Goal: Book appointment/travel/reservation

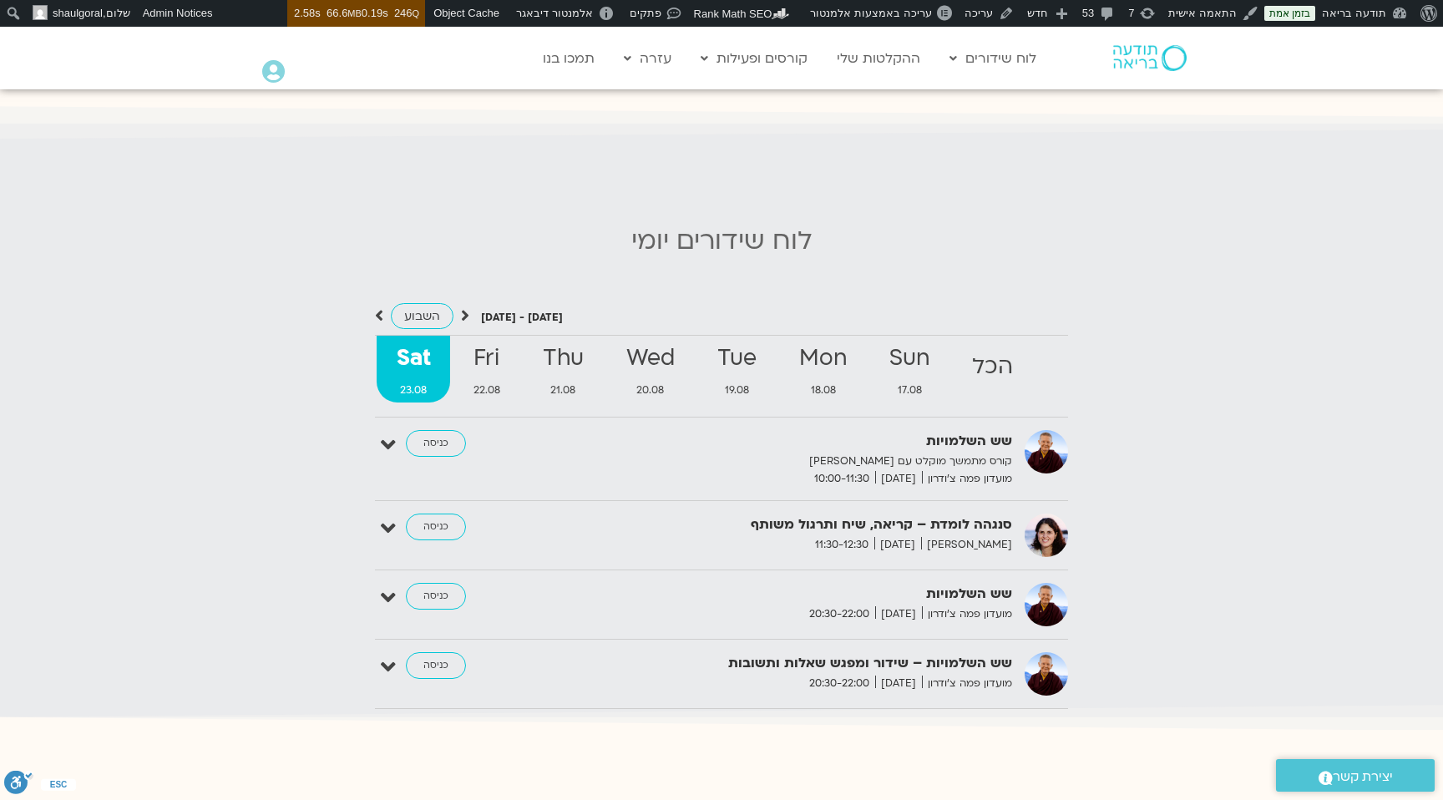
scroll to position [1592, 0]
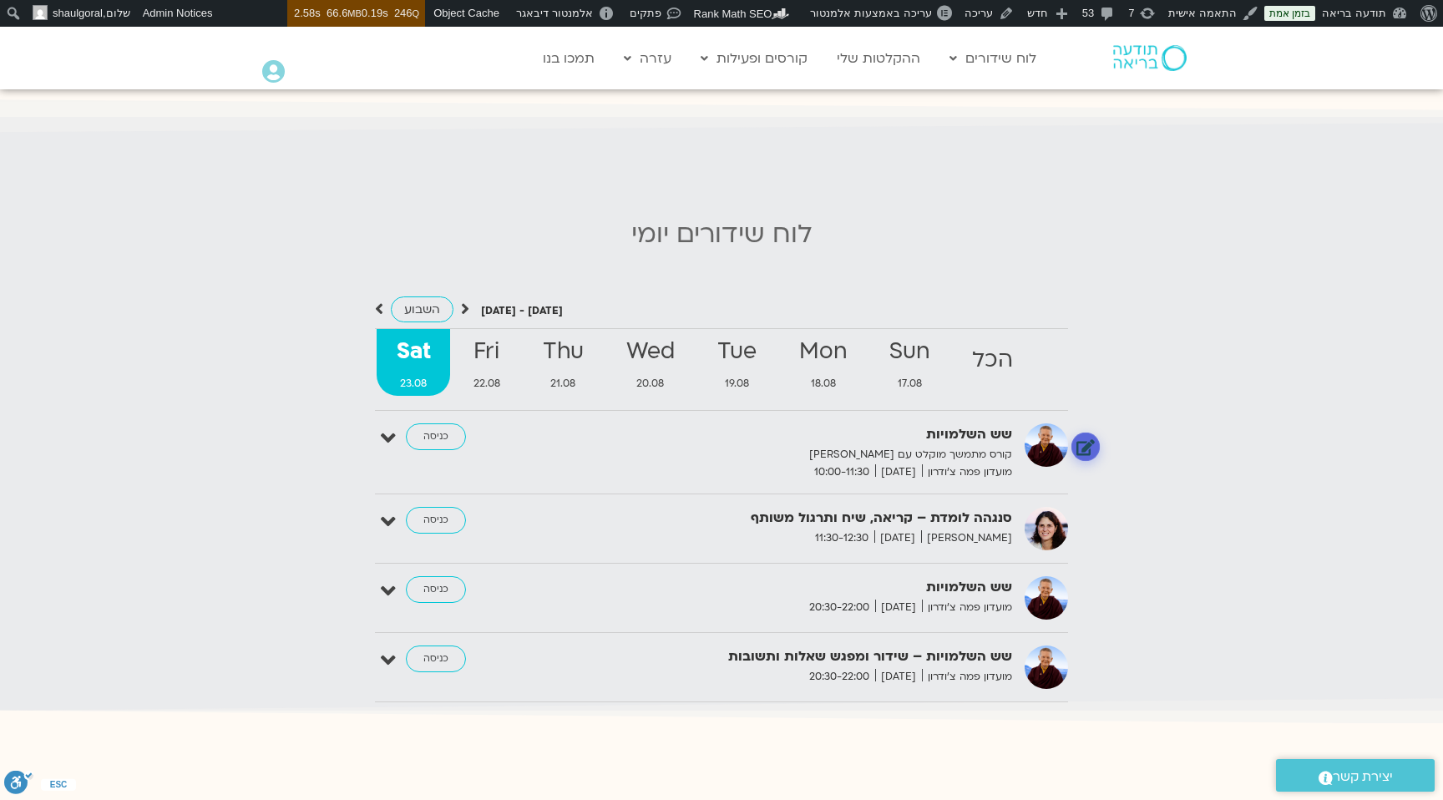
click at [1086, 447] on link at bounding box center [1086, 447] width 29 height 29
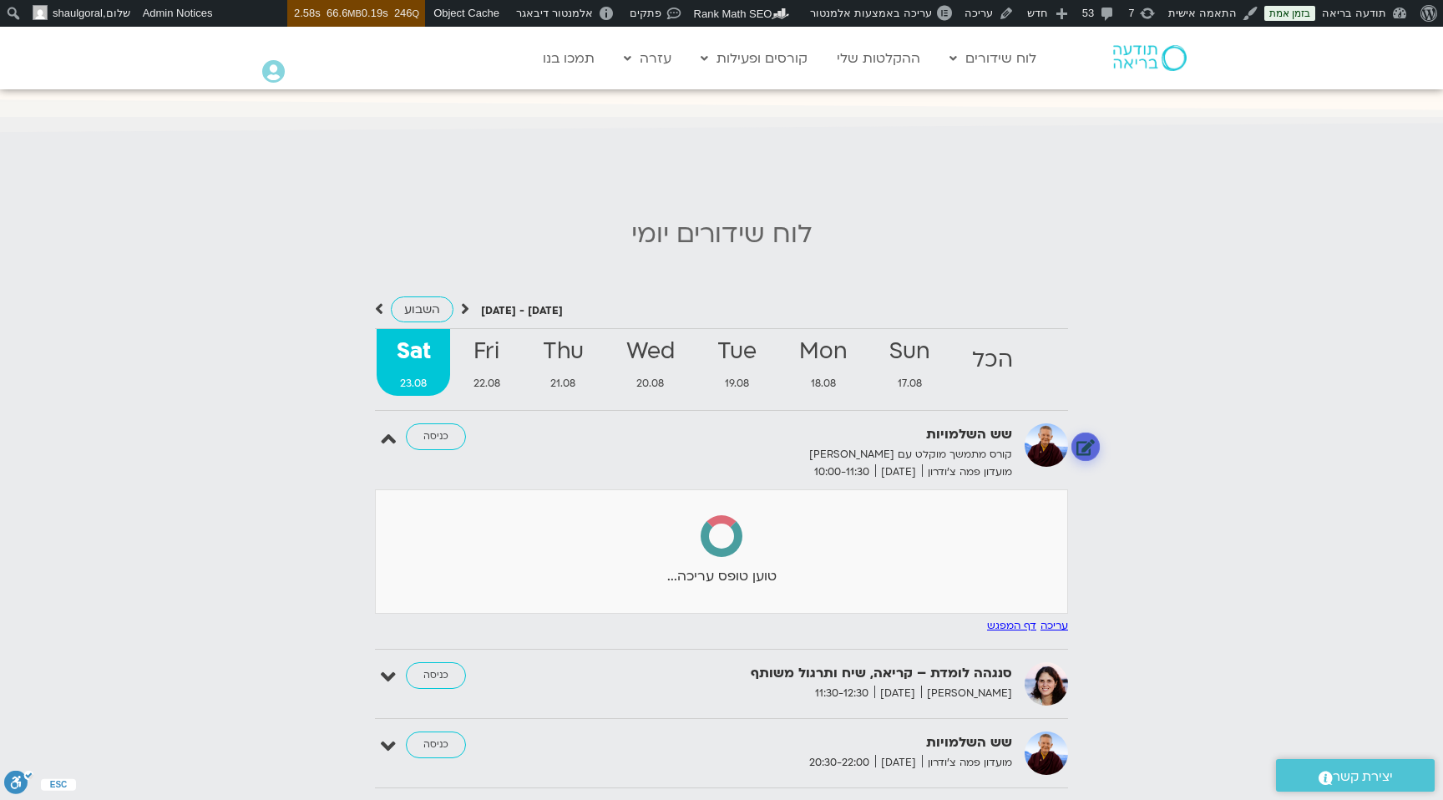
select select
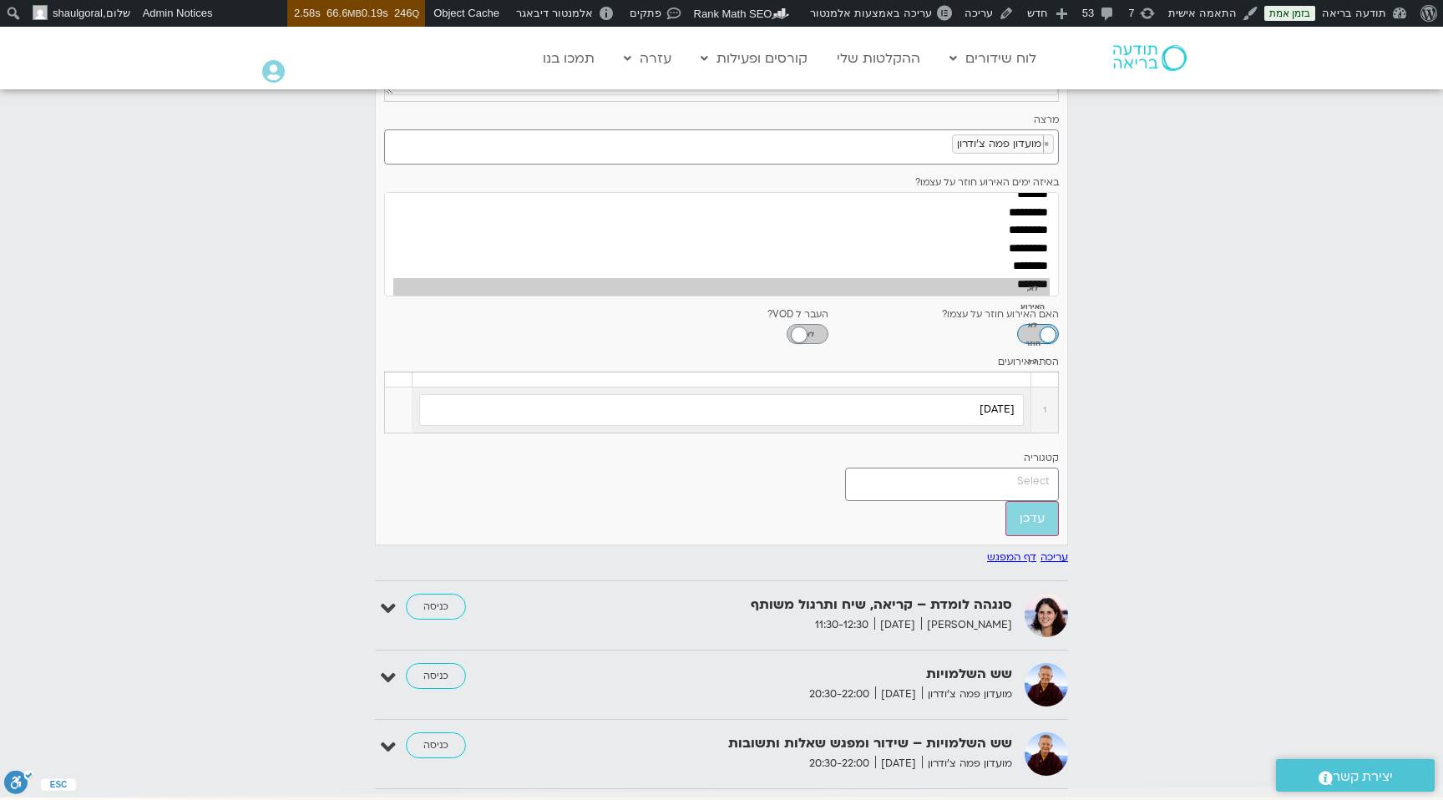
scroll to position [2370, 0]
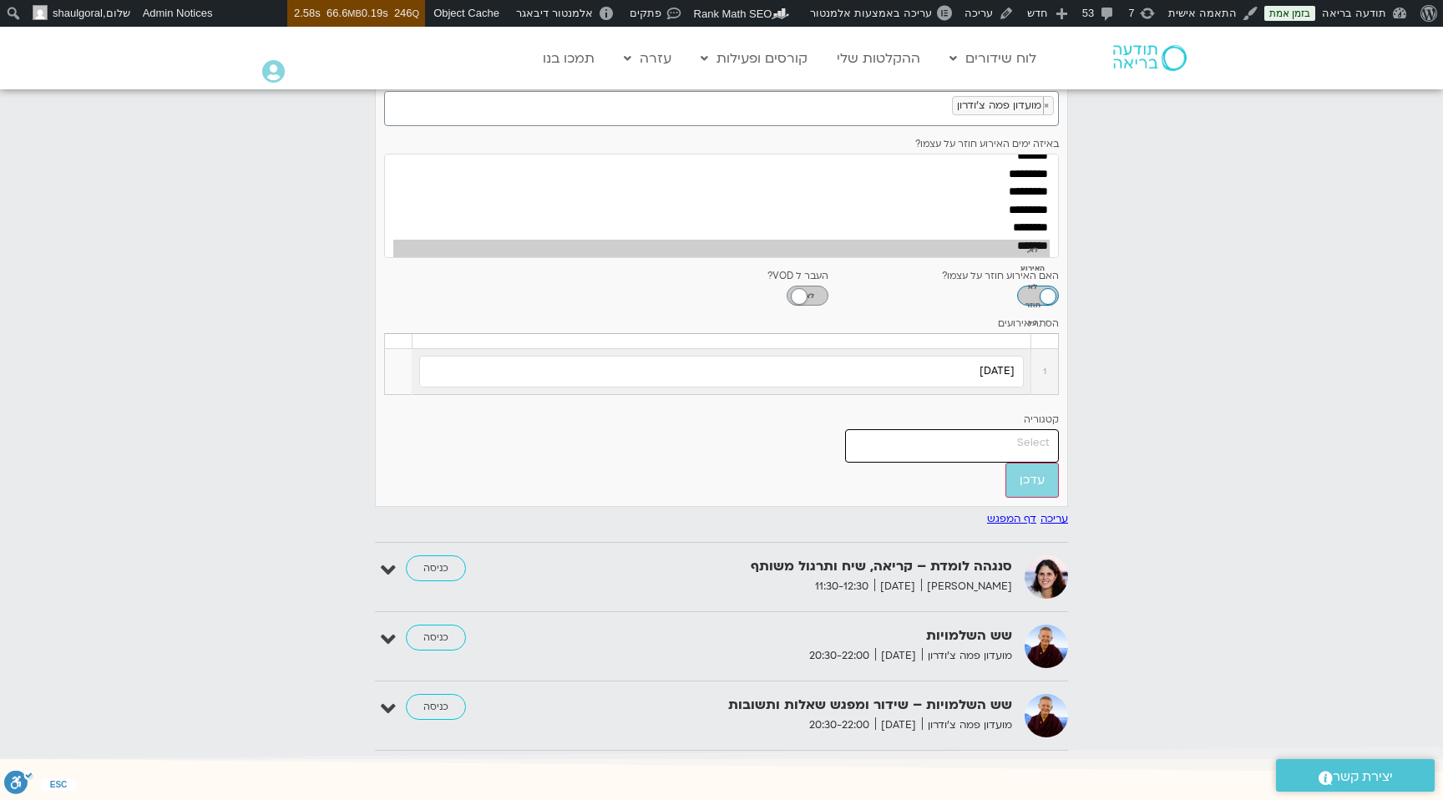
click at [1037, 452] on input "search" at bounding box center [950, 443] width 200 height 17
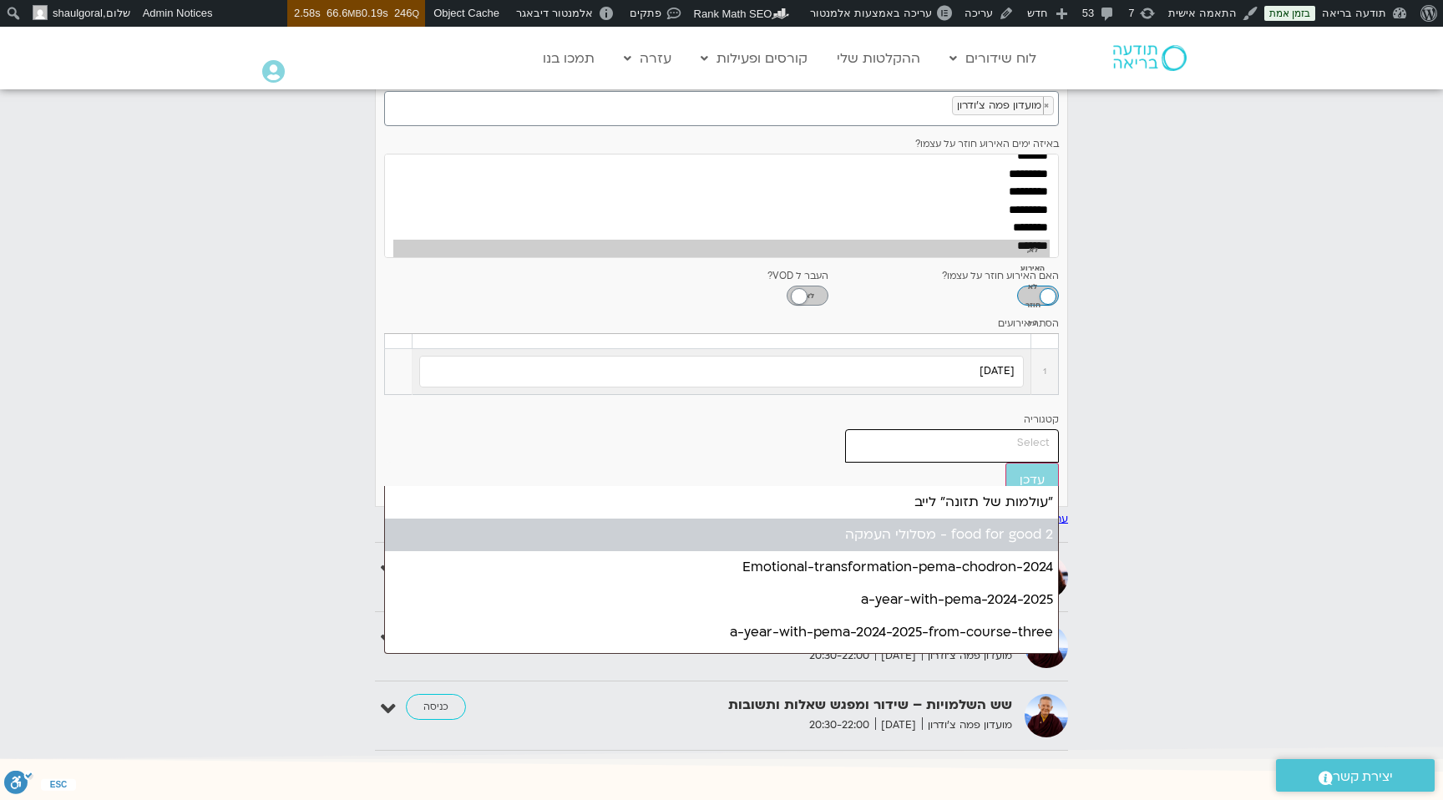
click at [1192, 410] on div "[DATE] - [DATE] השבוע להציג אירועים שפתוחים עבורי הכל Sun 17.08 Mon 18.08 Tue 1…" at bounding box center [721, 141] width 1427 height 1241
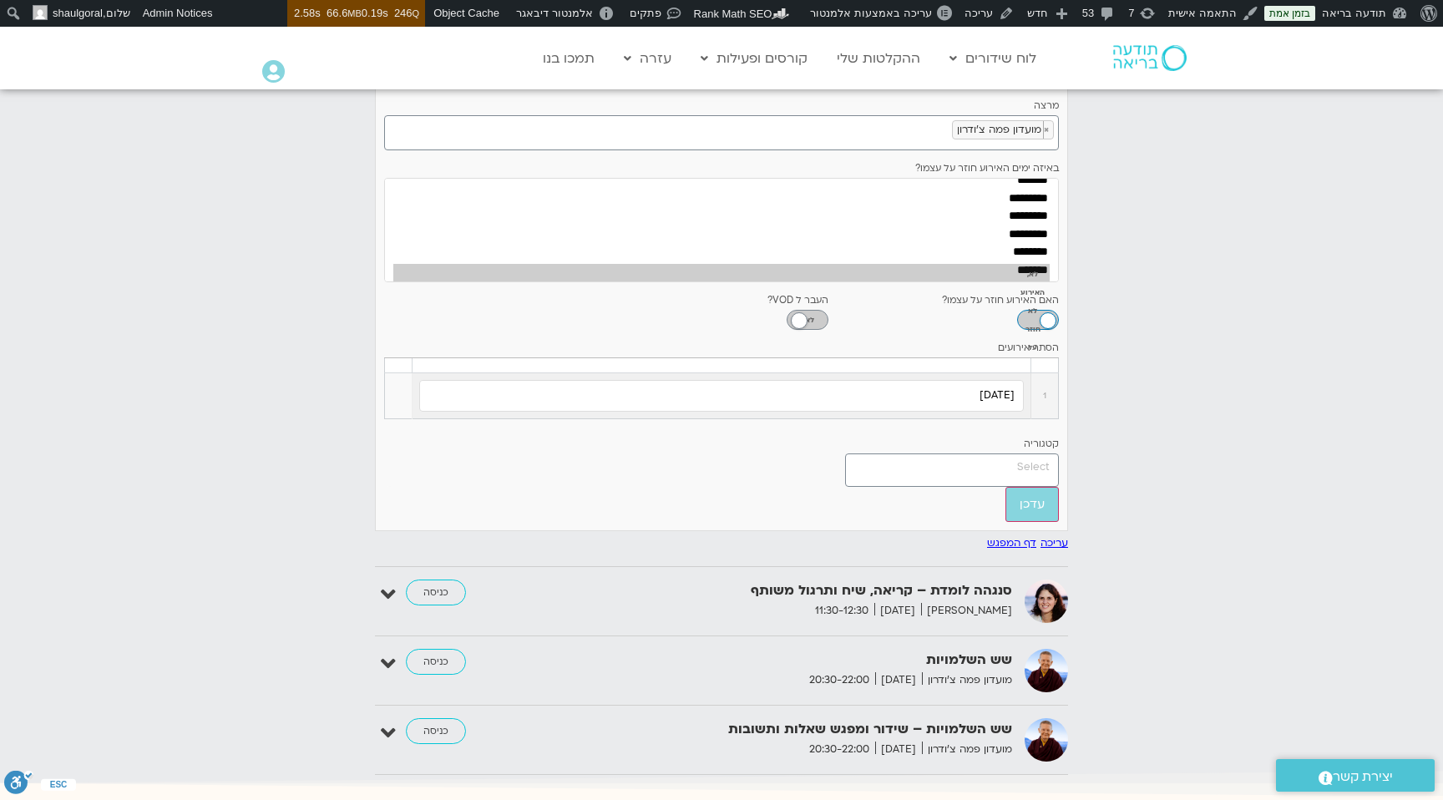
scroll to position [2316, 0]
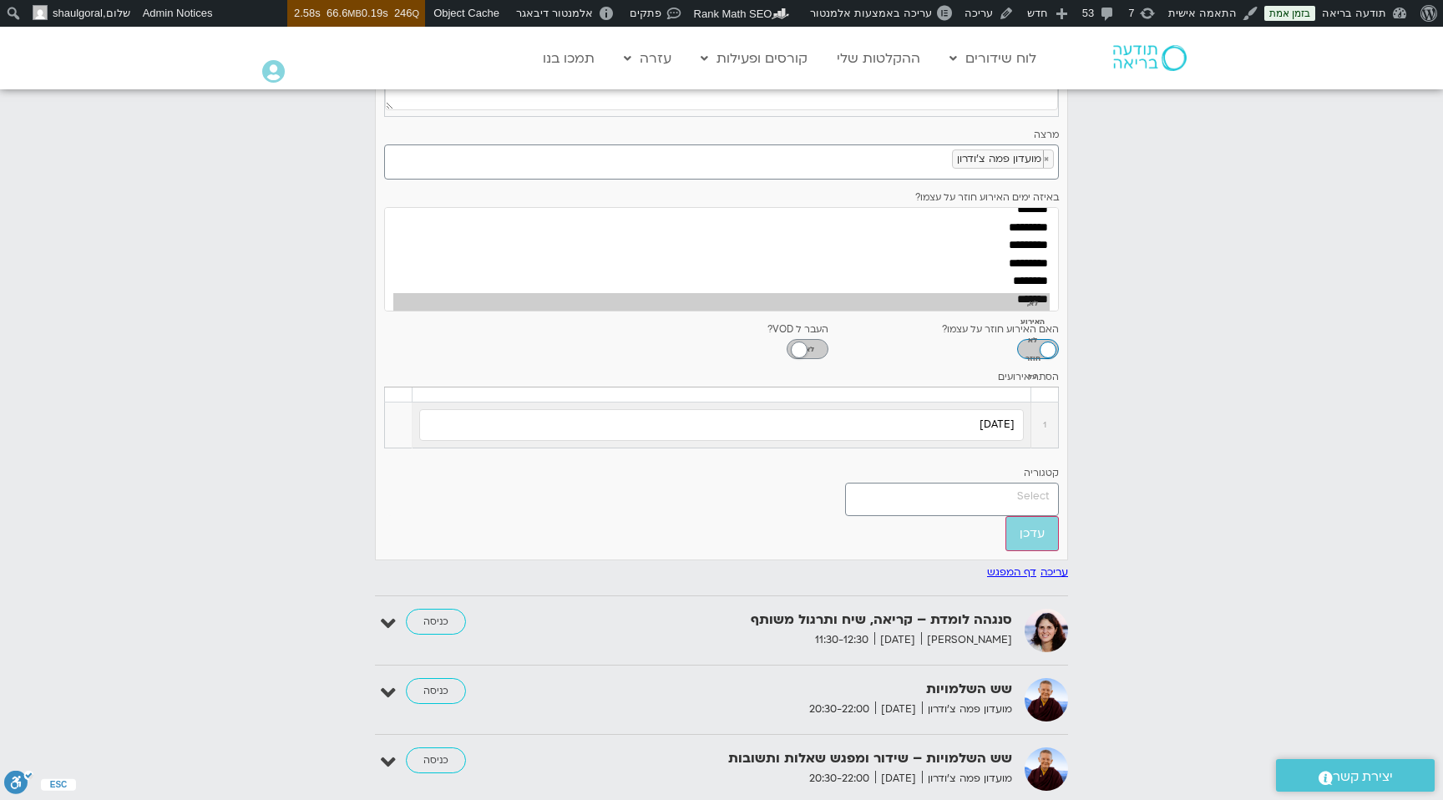
click at [1142, 221] on div "[DATE] - [DATE] השבוע להציג אירועים שפתוחים עבורי הכל Sun 17.08 Mon 18.08 Tue 1…" at bounding box center [721, 195] width 1427 height 1241
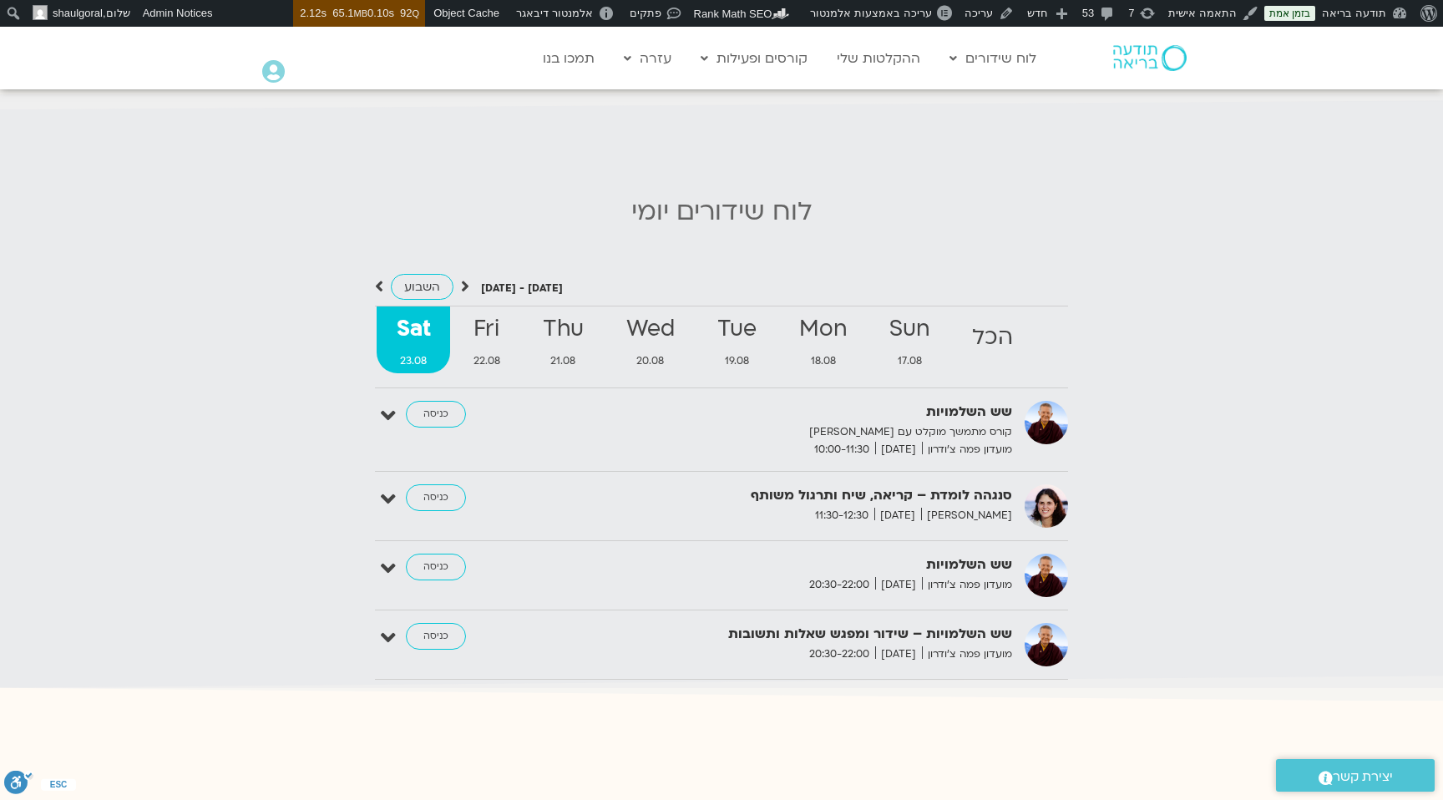
scroll to position [1569, 0]
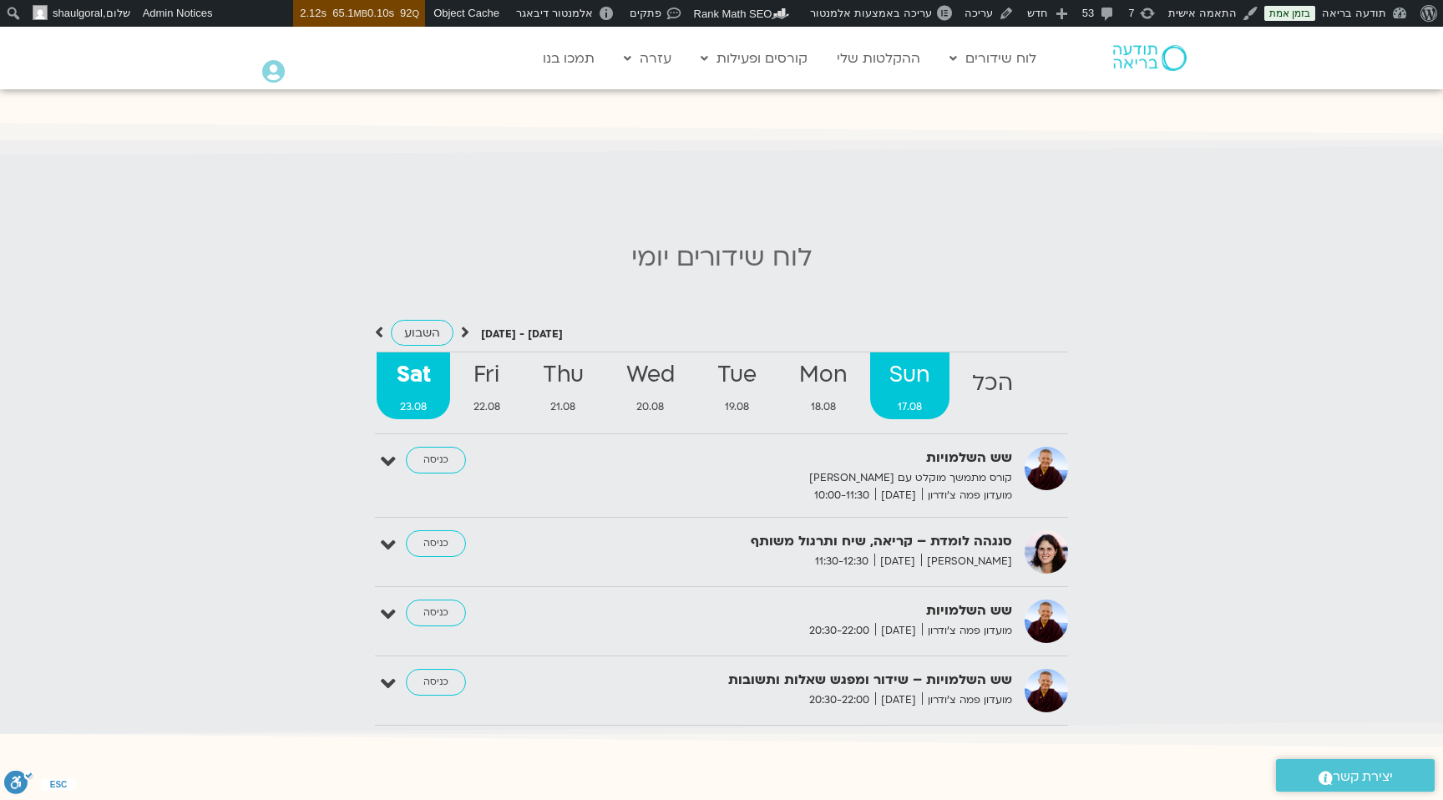
click at [919, 369] on strong "Sun" at bounding box center [909, 376] width 79 height 38
